Goal: Information Seeking & Learning: Check status

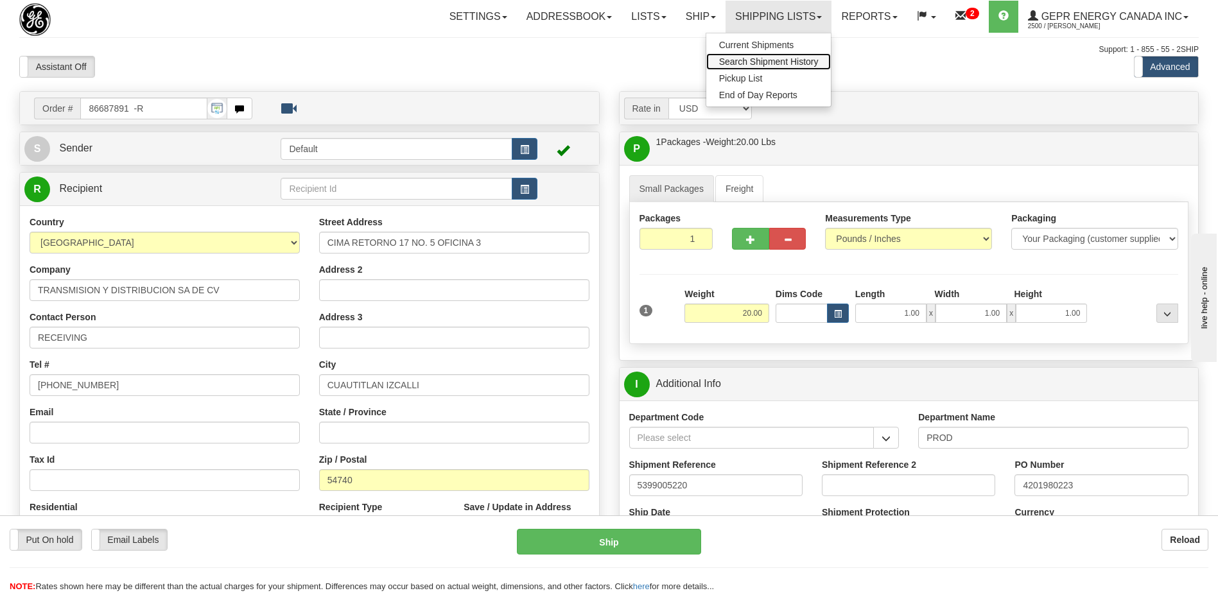
click at [770, 60] on span "Search Shipment History" at bounding box center [769, 62] width 100 height 10
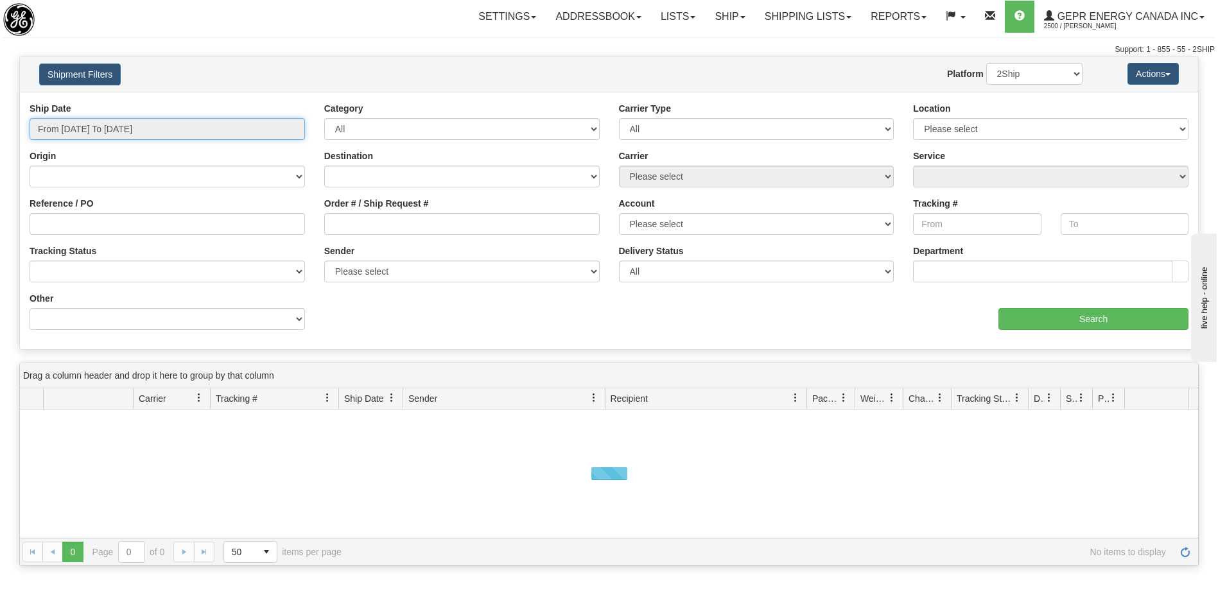
type input "[DATE]"
click at [91, 125] on input "From 09/08/2025 To 09/09/2025" at bounding box center [168, 129] width 276 height 22
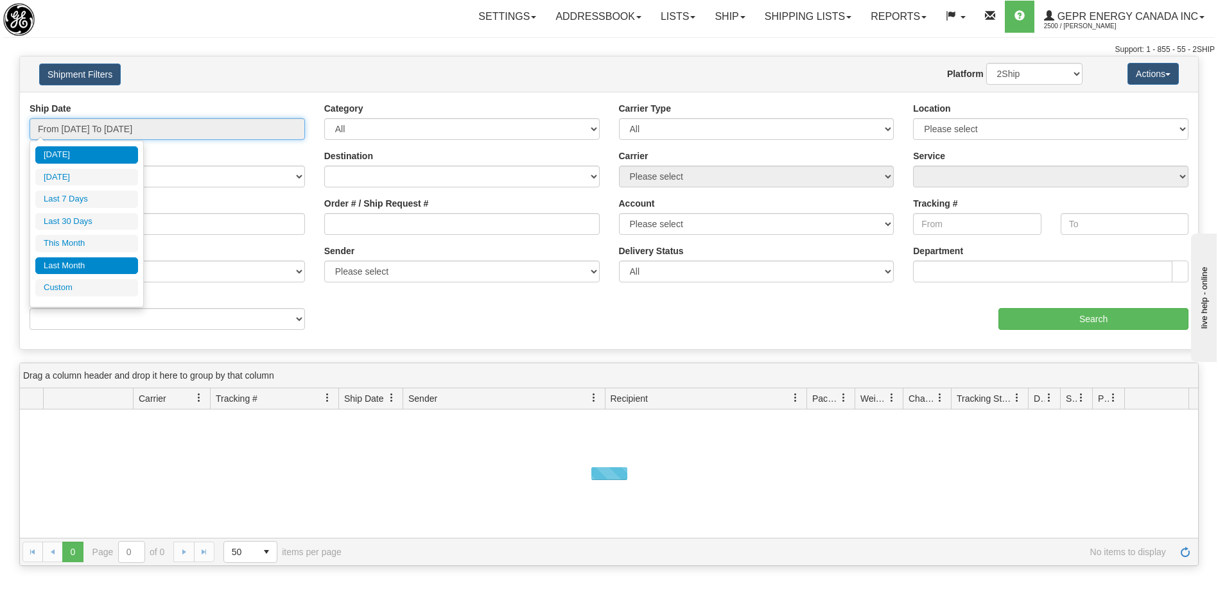
type input "09/08/2025"
type input "09/03/2025"
type input "[DATE]"
type input "09/01/2025"
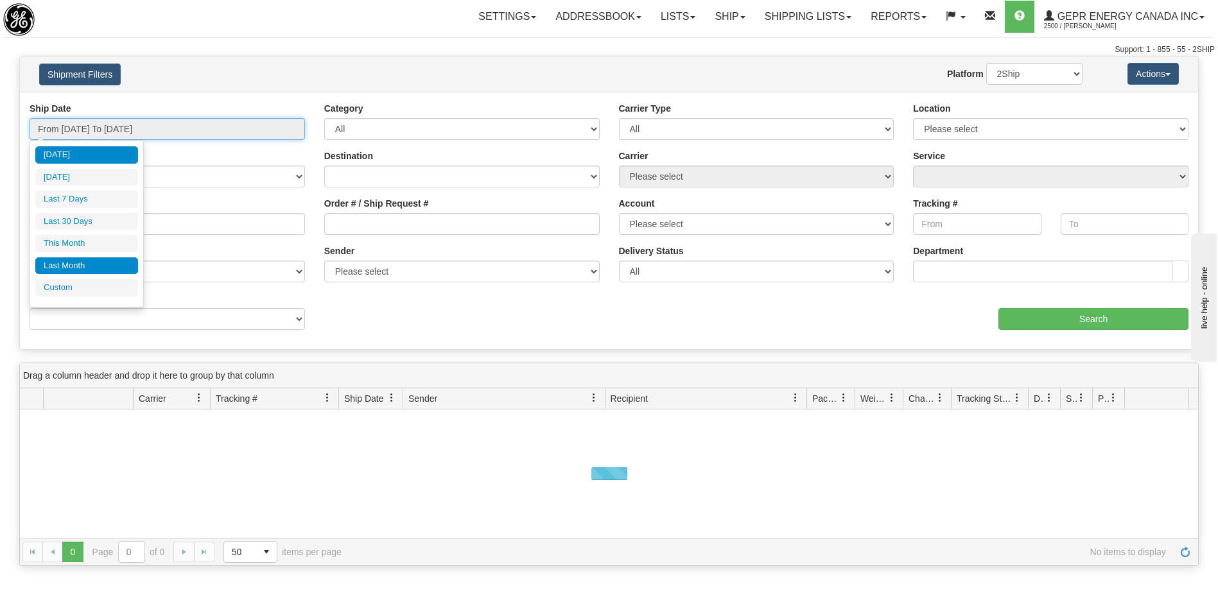
type input "09/30/2025"
type input "[DATE]"
type input "08/01/2025"
type input "08/31/2025"
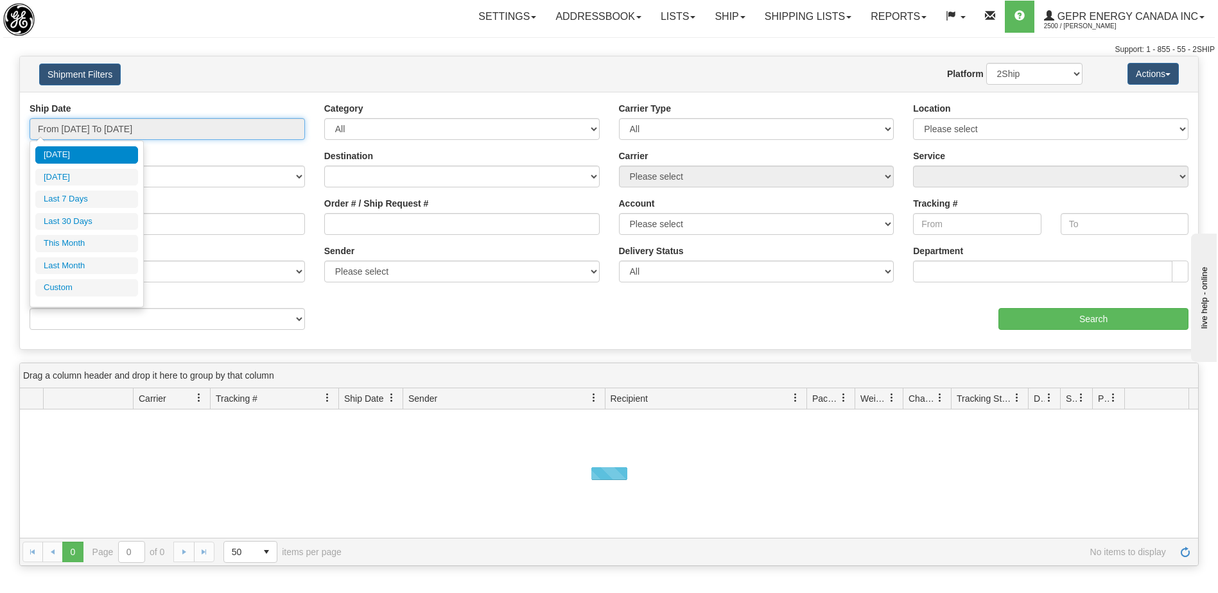
type input "[DATE]"
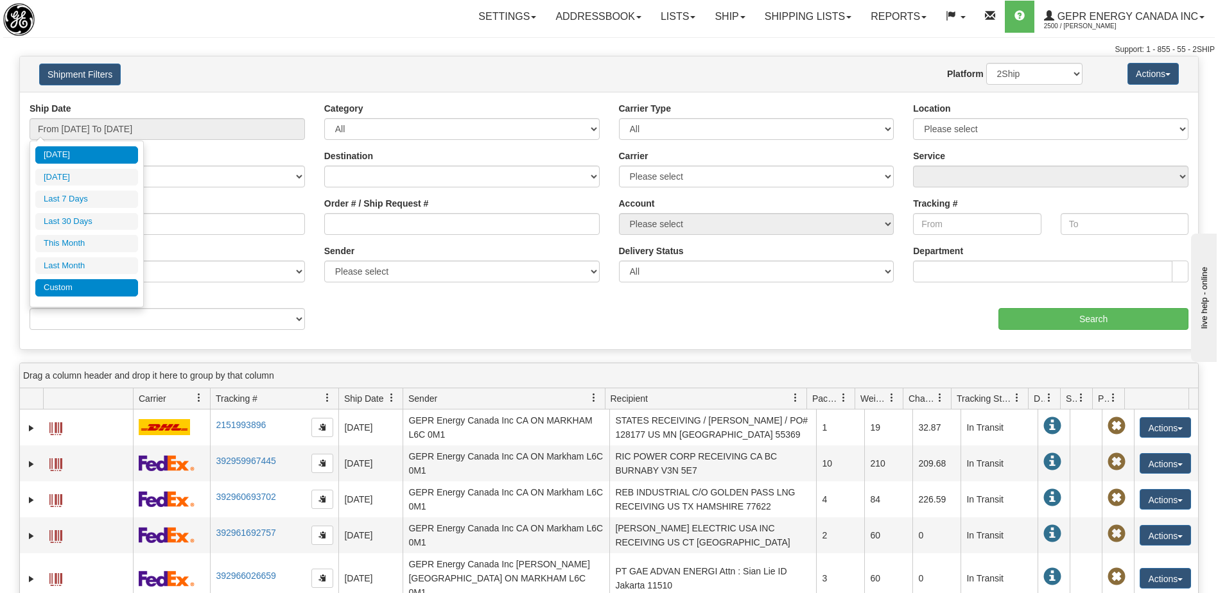
click at [96, 292] on li "Custom" at bounding box center [86, 287] width 103 height 17
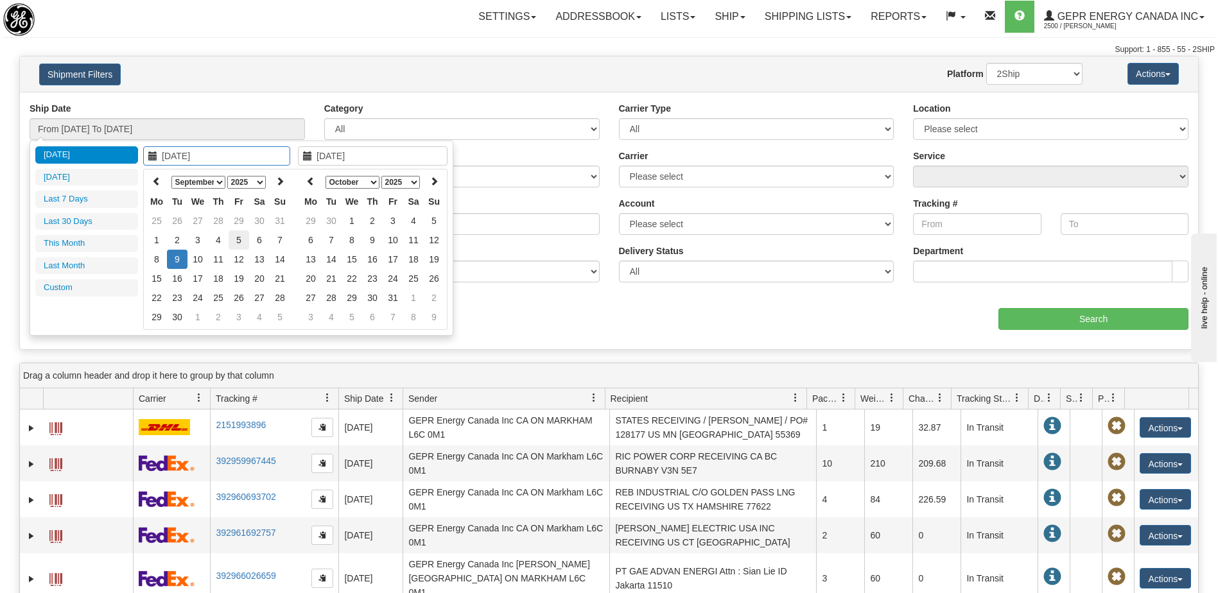
type input "09/05/2025"
click at [236, 244] on td "5" at bounding box center [239, 240] width 21 height 19
click at [313, 179] on icon at bounding box center [310, 181] width 9 height 9
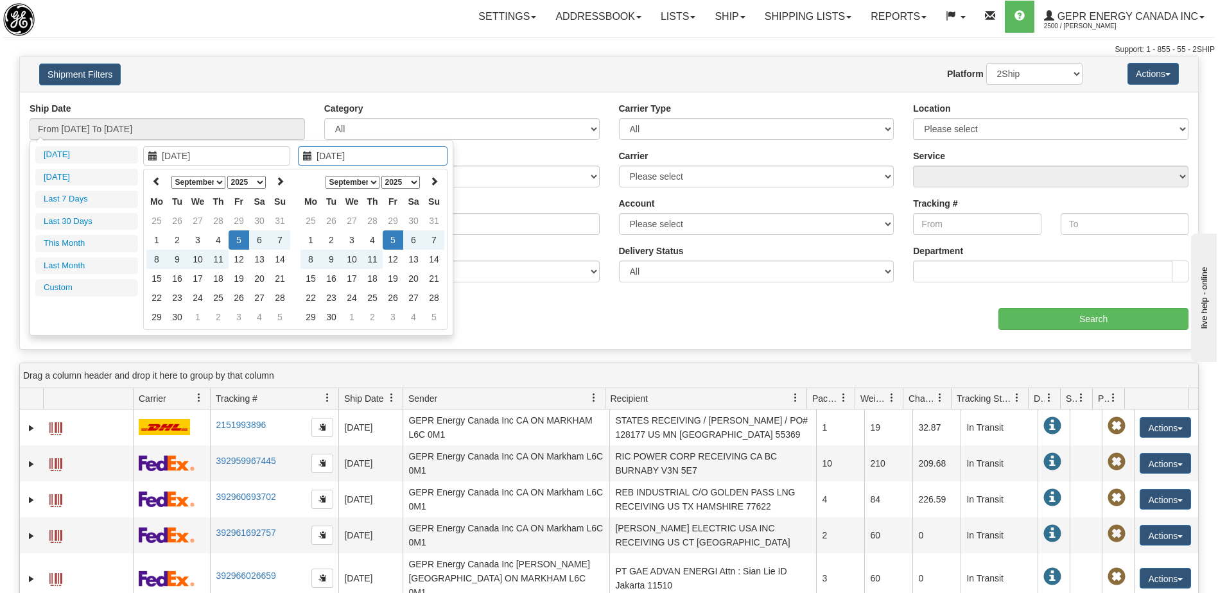
type input "09/05/2025"
click at [392, 242] on td "5" at bounding box center [393, 240] width 21 height 19
type input "From 09/05/2025 To 09/05/2025"
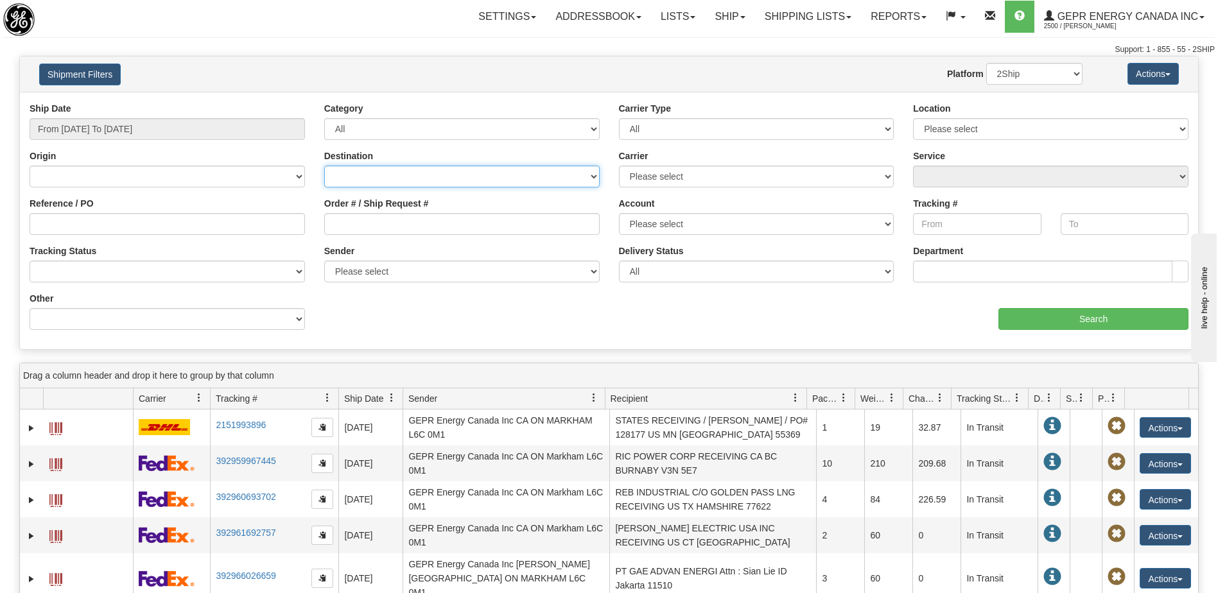
click at [363, 177] on select "Canada United States Mexico Puerto Rico Romania Australia New Zealand SouthAfri…" at bounding box center [462, 177] width 276 height 22
select select "INTL"
click at [324, 166] on select "Canada United States Mexico Puerto Rico Romania Australia New Zealand SouthAfri…" at bounding box center [462, 177] width 276 height 22
click at [652, 181] on select "Please select 2Ship Today DHL FedEx Express® FedEx® LTL Purolator UPS" at bounding box center [757, 177] width 276 height 22
select select "7"
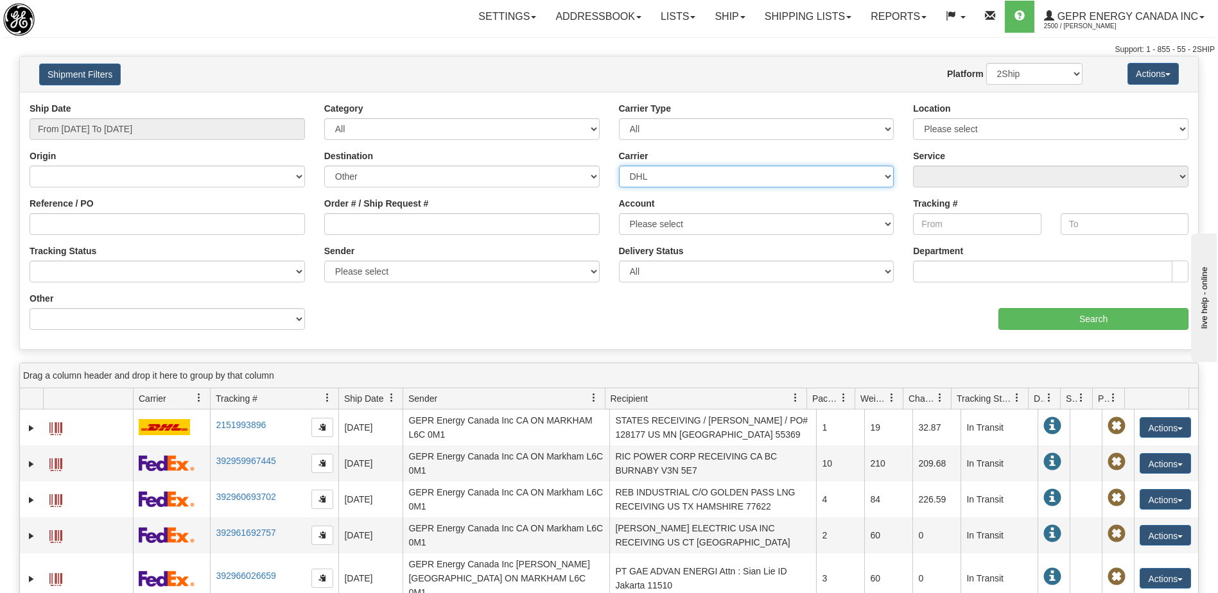
click at [619, 166] on select "Please select 2Ship Today DHL FedEx Express® FedEx® LTL Purolator UPS" at bounding box center [757, 177] width 276 height 22
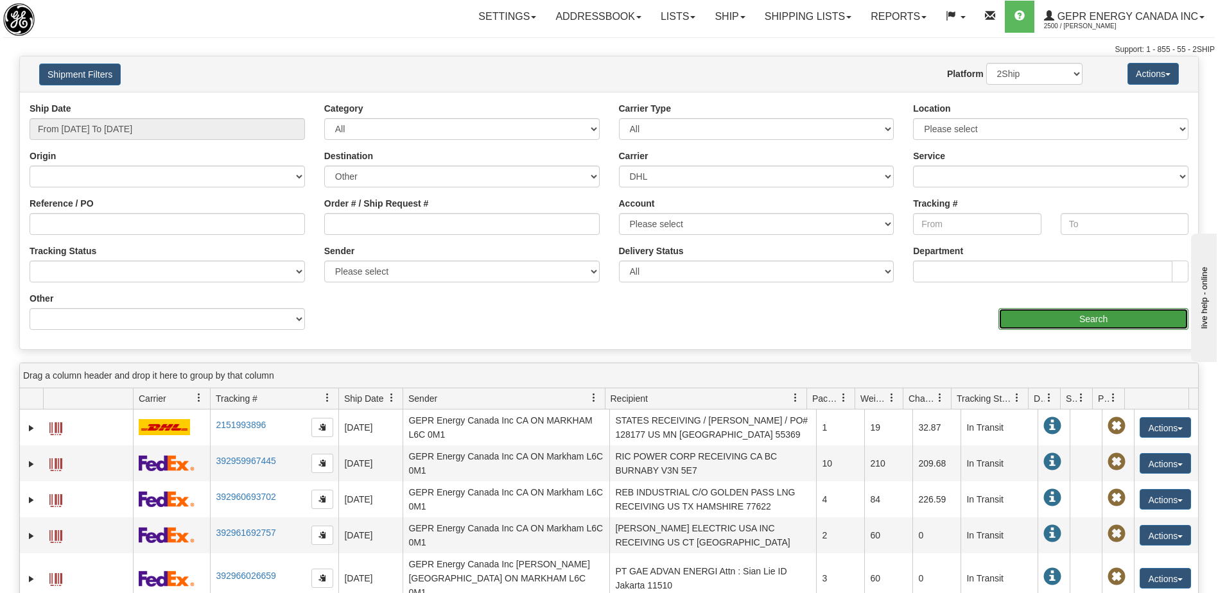
click at [1037, 327] on input "Search" at bounding box center [1094, 319] width 190 height 22
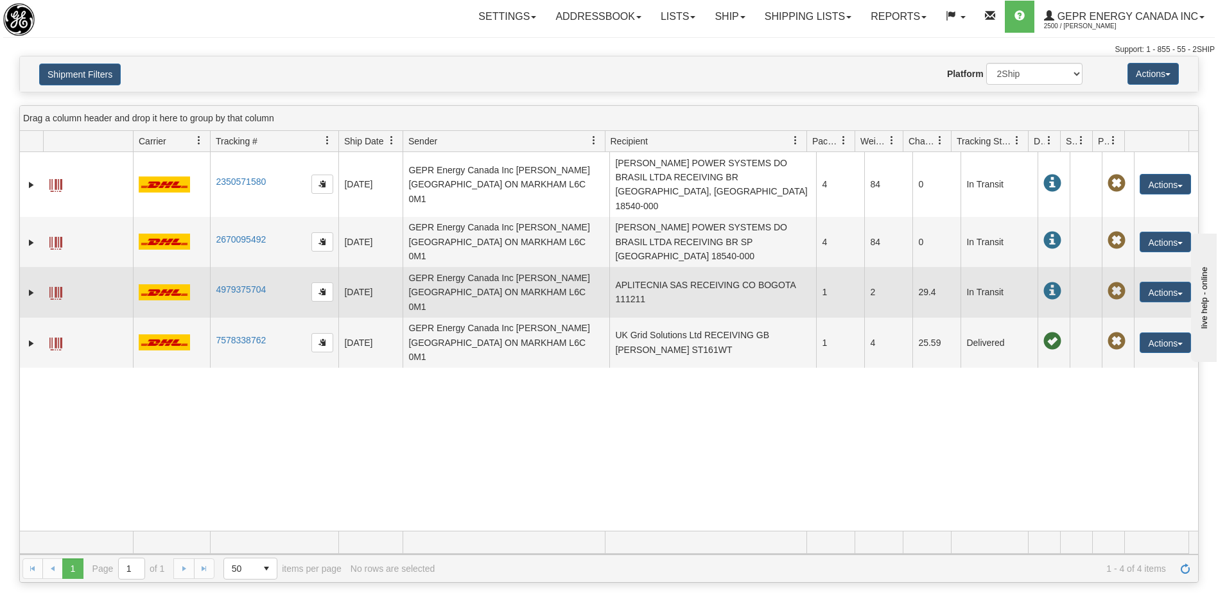
click at [681, 282] on td "APLITECNIA SAS RECEIVING CO BOGOTA 111211" at bounding box center [713, 292] width 207 height 50
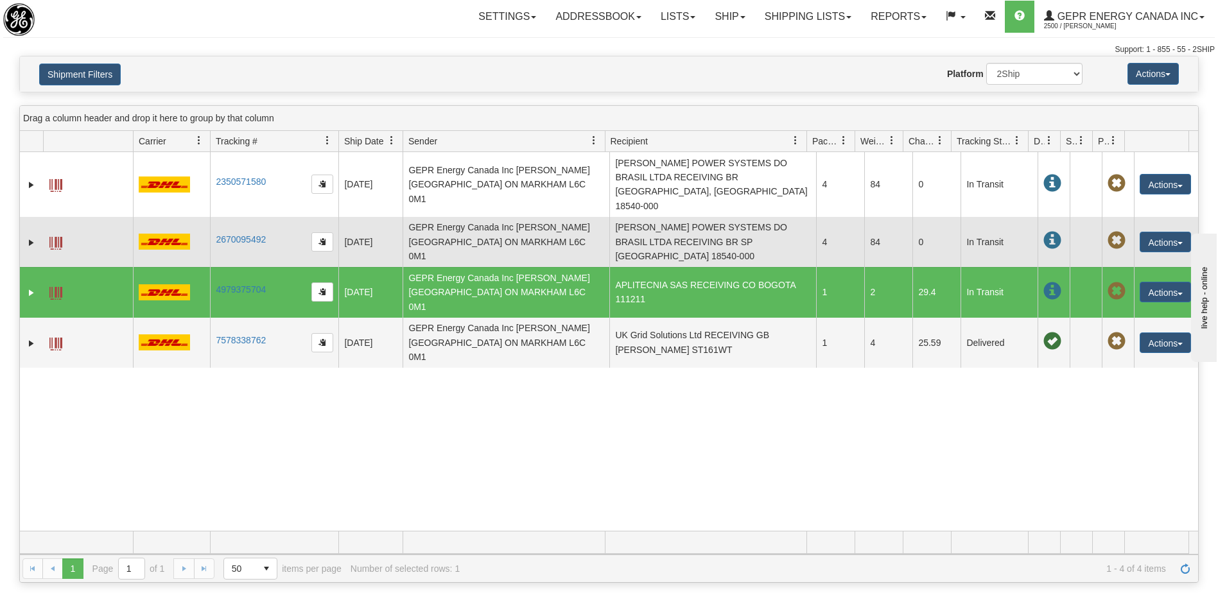
click at [672, 238] on td "COOPER POWER SYSTEMS DO BRASIL LTDA RECEIVING BR SP PORTO FELIZ 18540-000" at bounding box center [713, 242] width 207 height 50
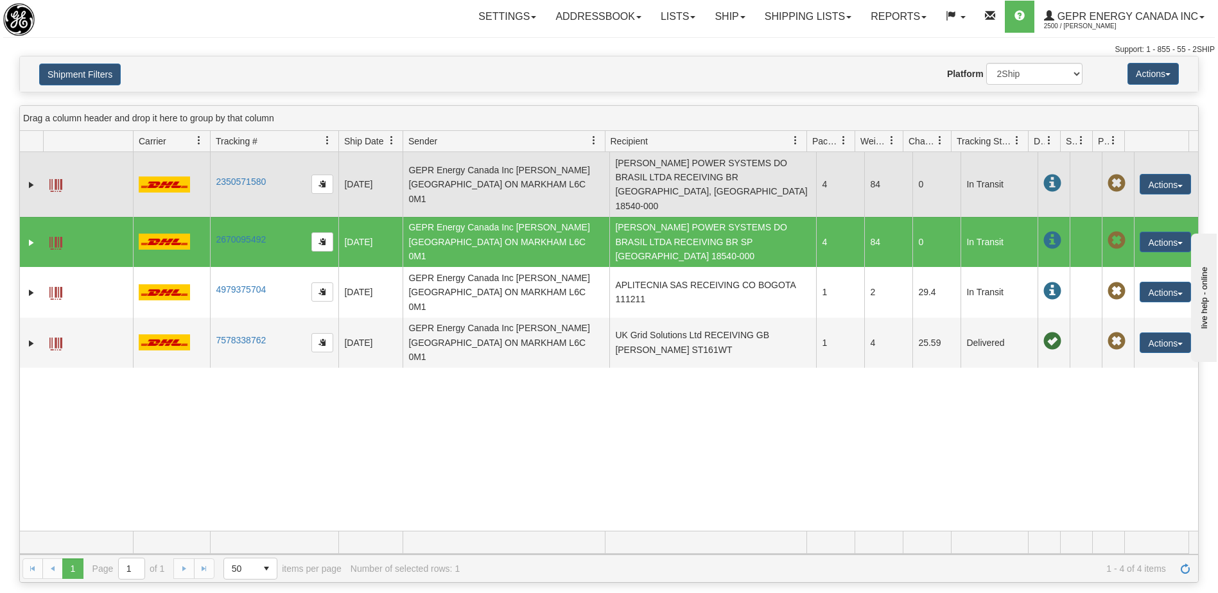
click at [666, 200] on td "COOPER POWER SYSTEMS DO BRASIL LTDA RECEIVING BR PORTO FELIZ, SP 18540-000" at bounding box center [713, 184] width 207 height 65
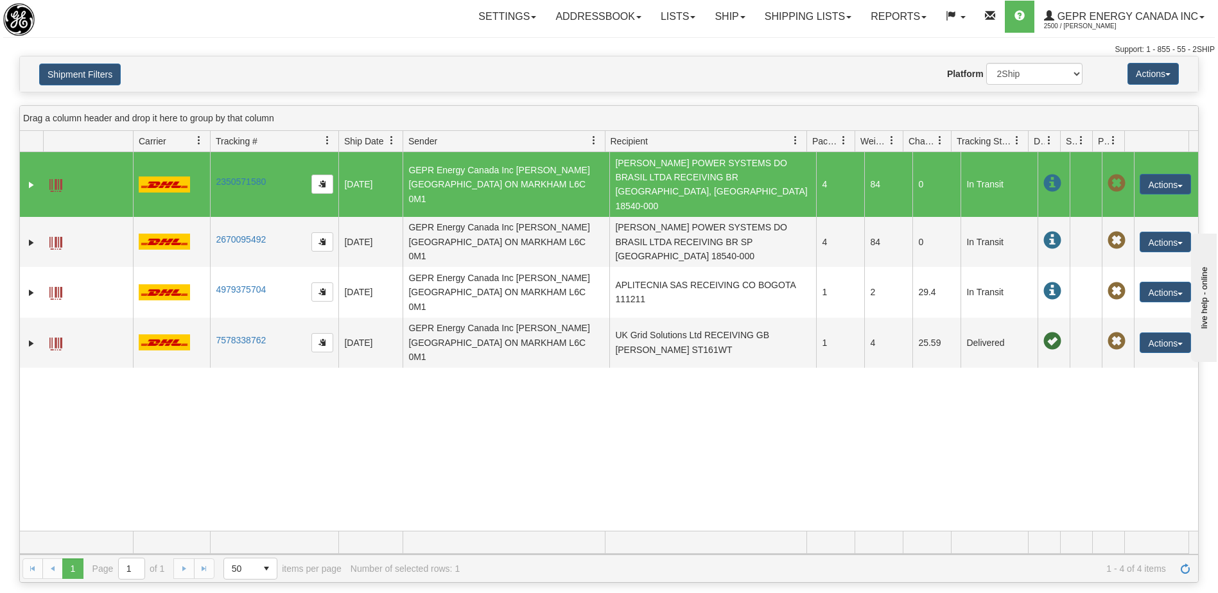
click at [662, 179] on td "COOPER POWER SYSTEMS DO BRASIL LTDA RECEIVING BR PORTO FELIZ, SP 18540-000" at bounding box center [713, 184] width 207 height 65
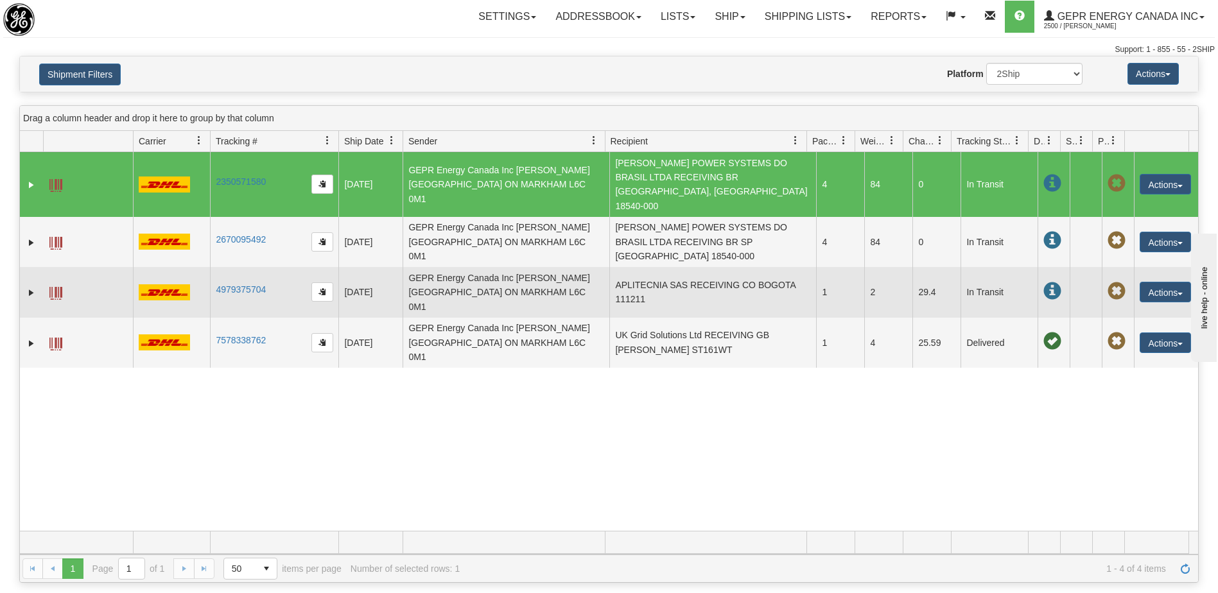
click at [653, 285] on td "APLITECNIA SAS RECEIVING CO BOGOTA 111211" at bounding box center [713, 292] width 207 height 50
